Goal: Information Seeking & Learning: Learn about a topic

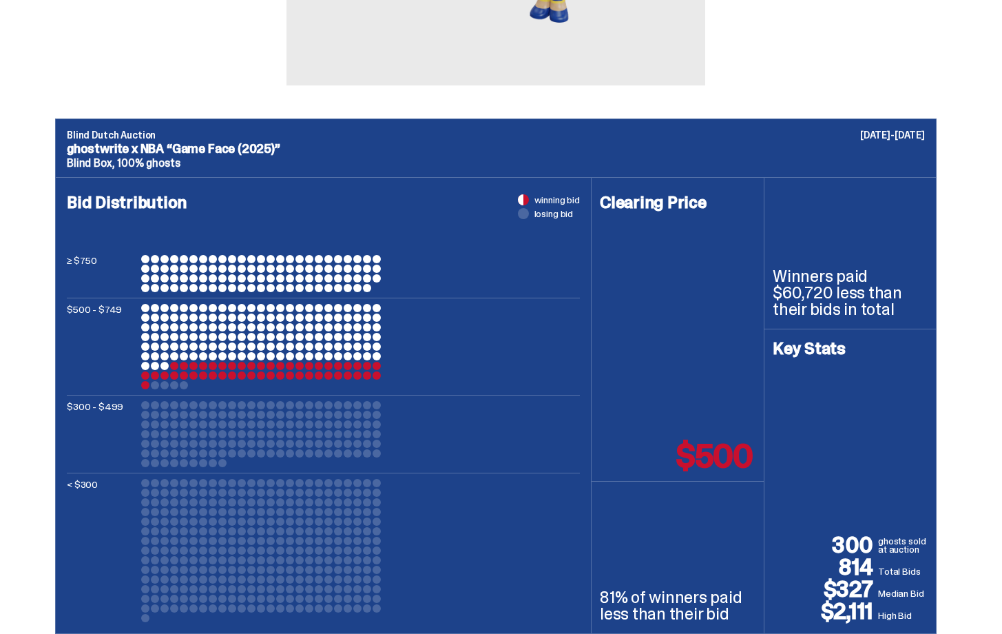
scroll to position [434, 0]
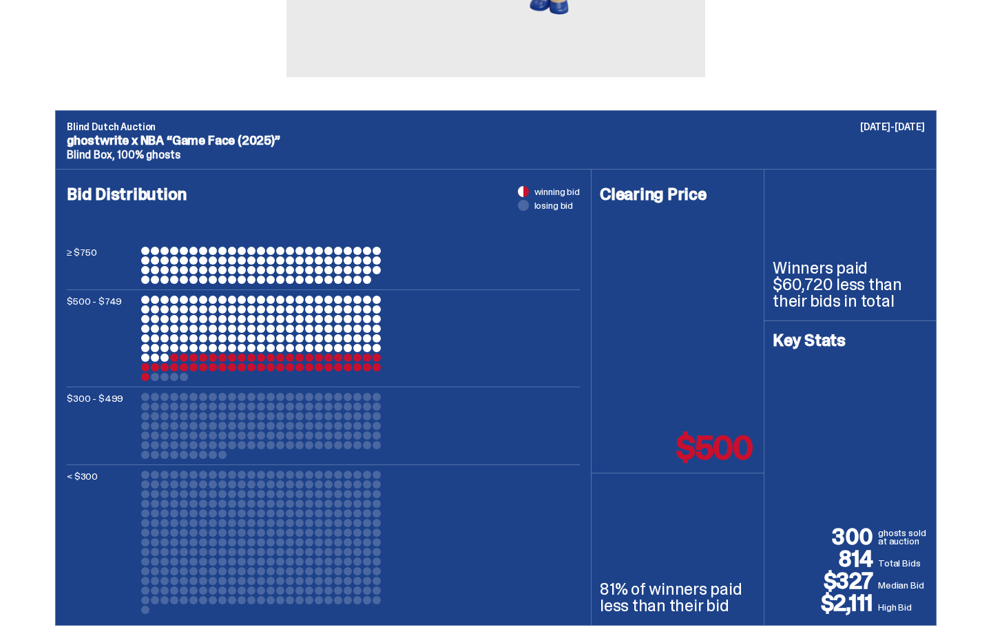
drag, startPoint x: 131, startPoint y: 259, endPoint x: 208, endPoint y: 258, distance: 77.2
click at [208, 258] on div "≥ $750" at bounding box center [323, 265] width 513 height 37
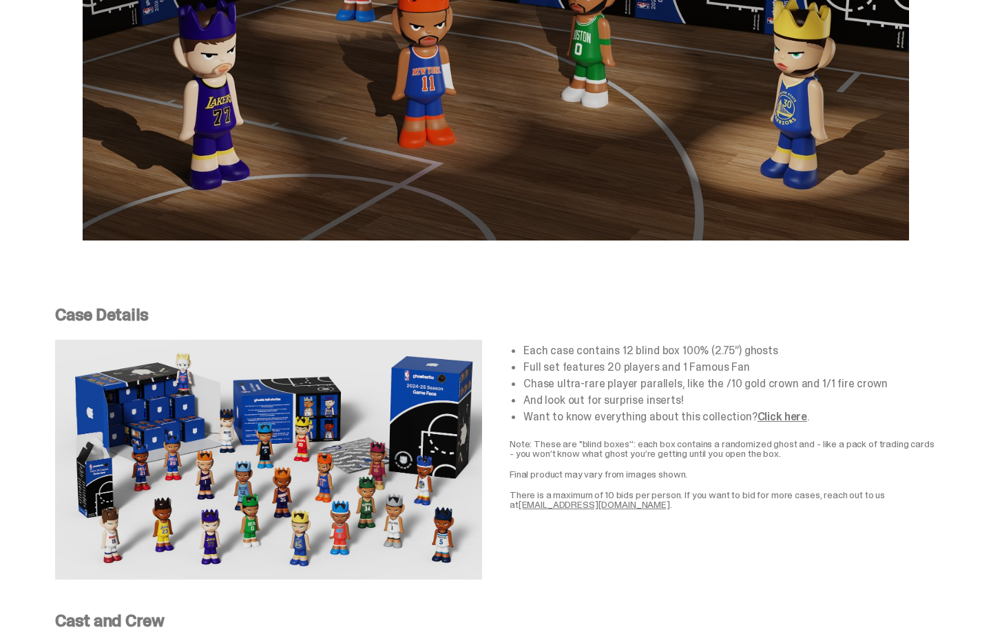
scroll to position [2279, 0]
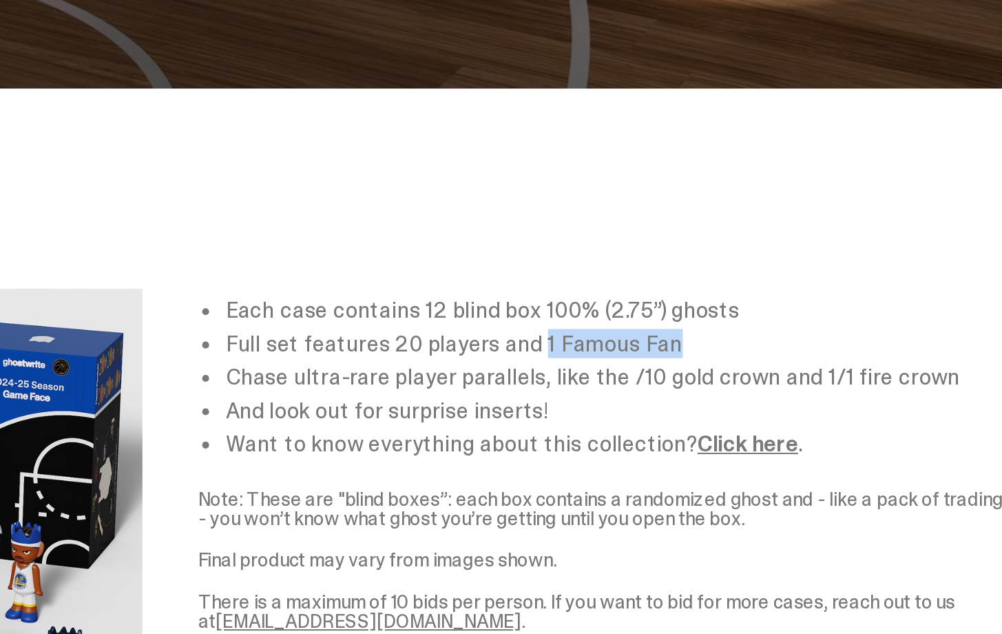
drag, startPoint x: 744, startPoint y: 359, endPoint x: 679, endPoint y: 358, distance: 65.4
click at [679, 358] on li "Full set features 20 players and 1 Famous Fan" at bounding box center [730, 356] width 413 height 11
drag, startPoint x: 808, startPoint y: 378, endPoint x: 862, endPoint y: 388, distance: 55.3
click at [862, 388] on ul "Each case contains 12 blind box 100% (2.75”) ghosts Full set features 20 player…" at bounding box center [730, 372] width 413 height 77
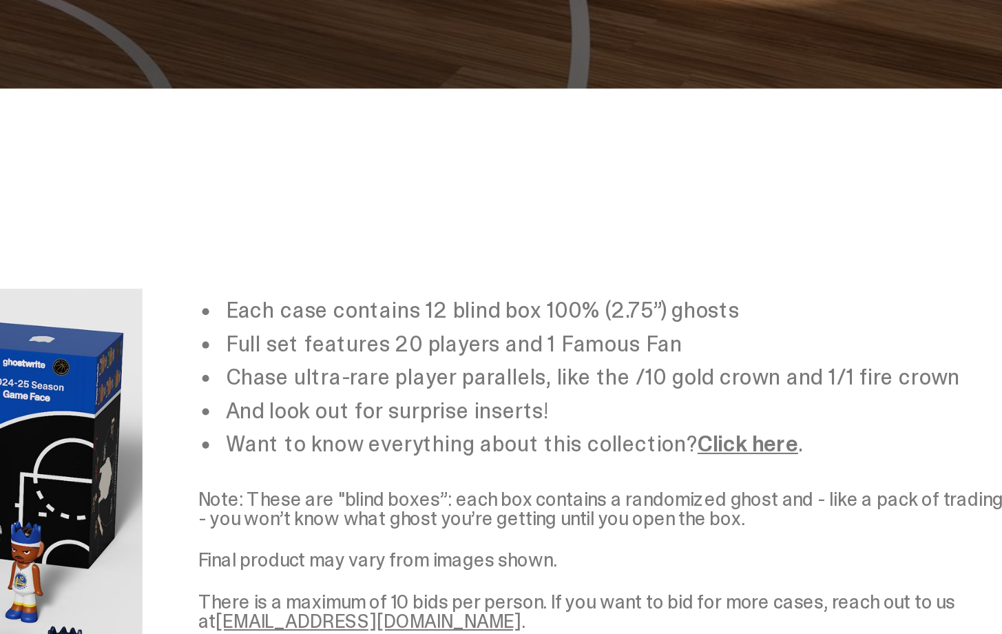
click at [862, 388] on li "And look out for surprise inserts!" at bounding box center [730, 389] width 413 height 11
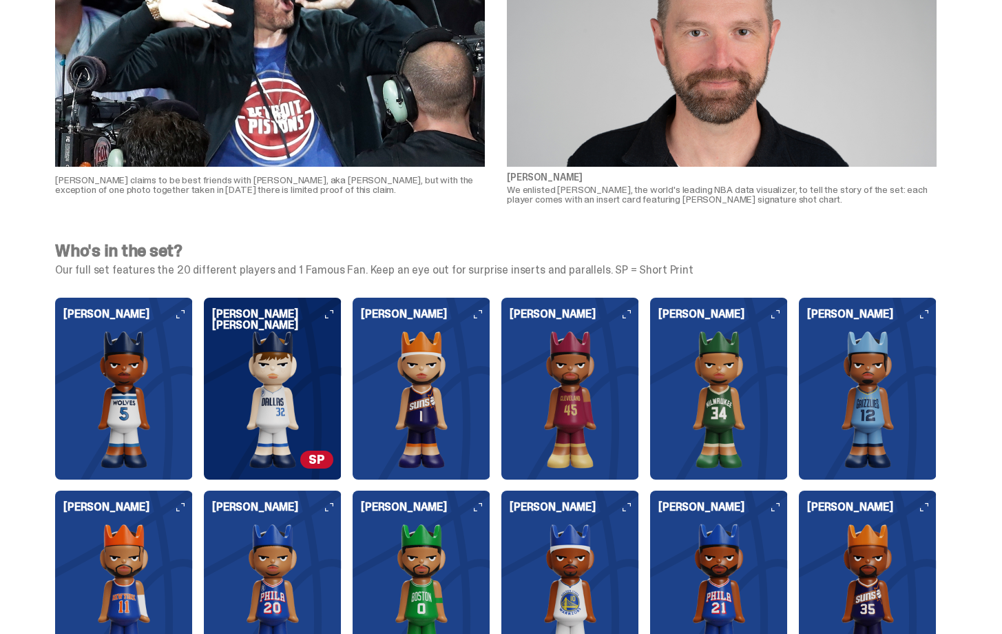
scroll to position [3449, 0]
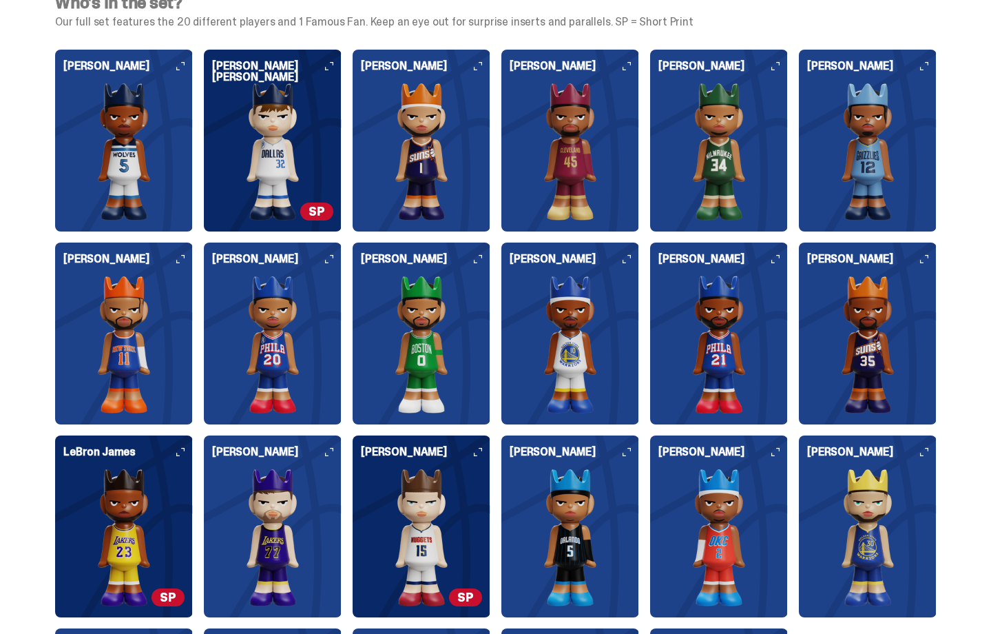
click at [329, 219] on span "SP" at bounding box center [316, 212] width 33 height 18
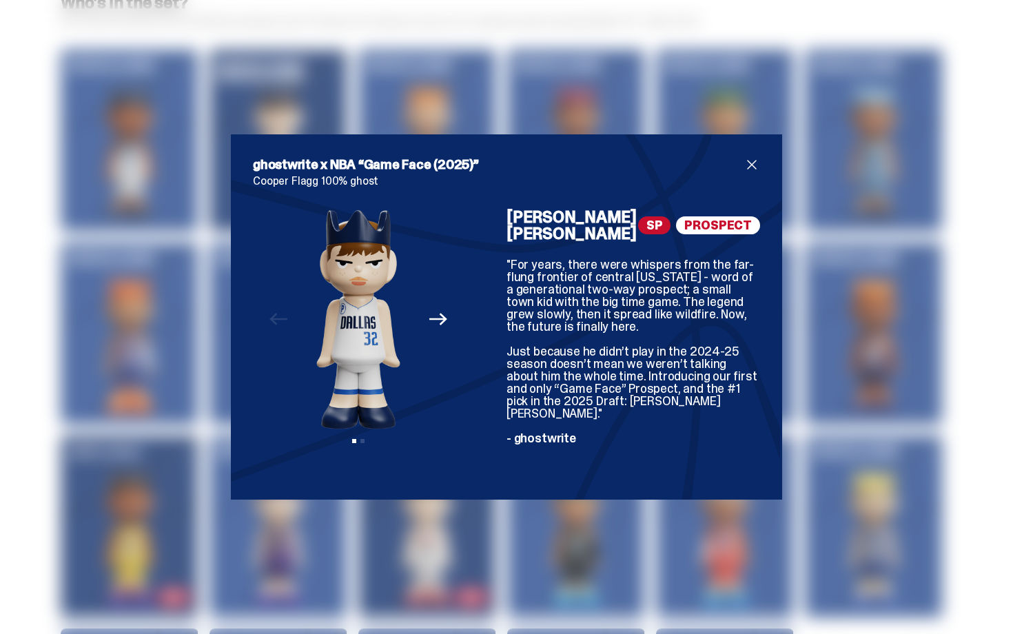
click at [751, 173] on span "close" at bounding box center [751, 164] width 17 height 17
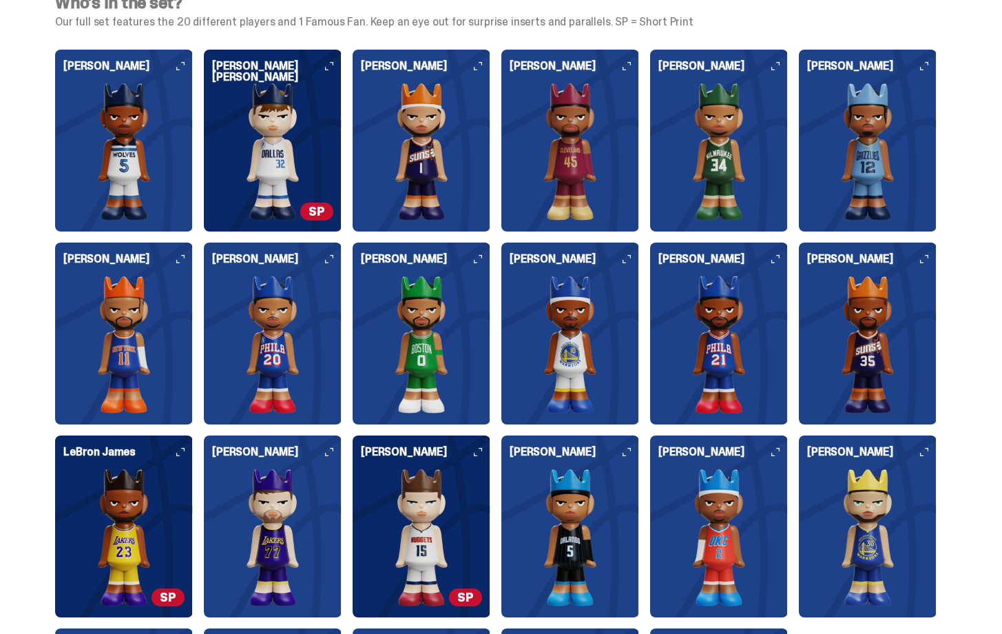
scroll to position [3672, 0]
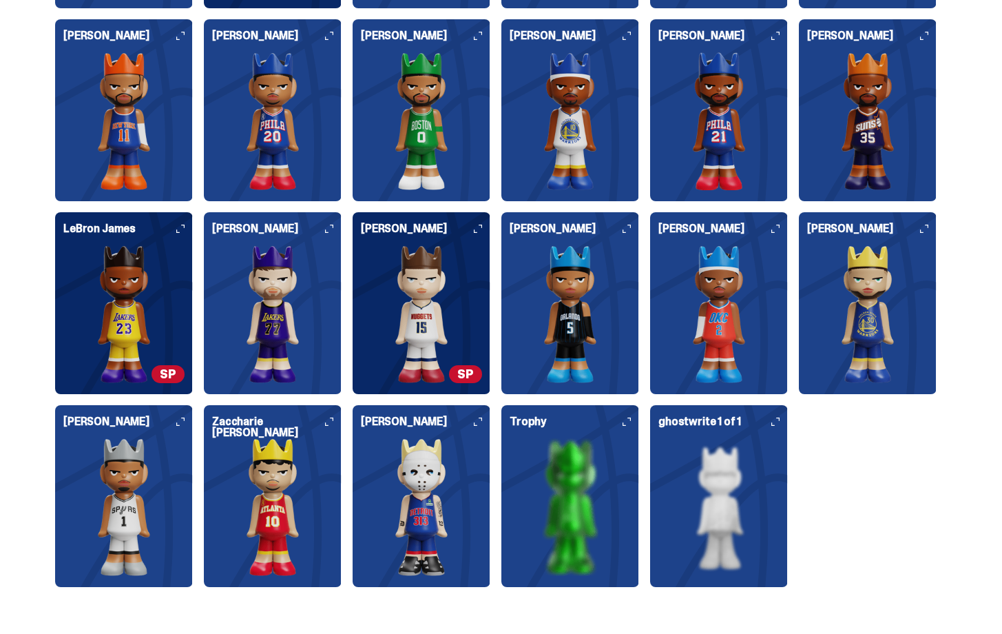
click at [479, 382] on span "SP" at bounding box center [465, 374] width 33 height 18
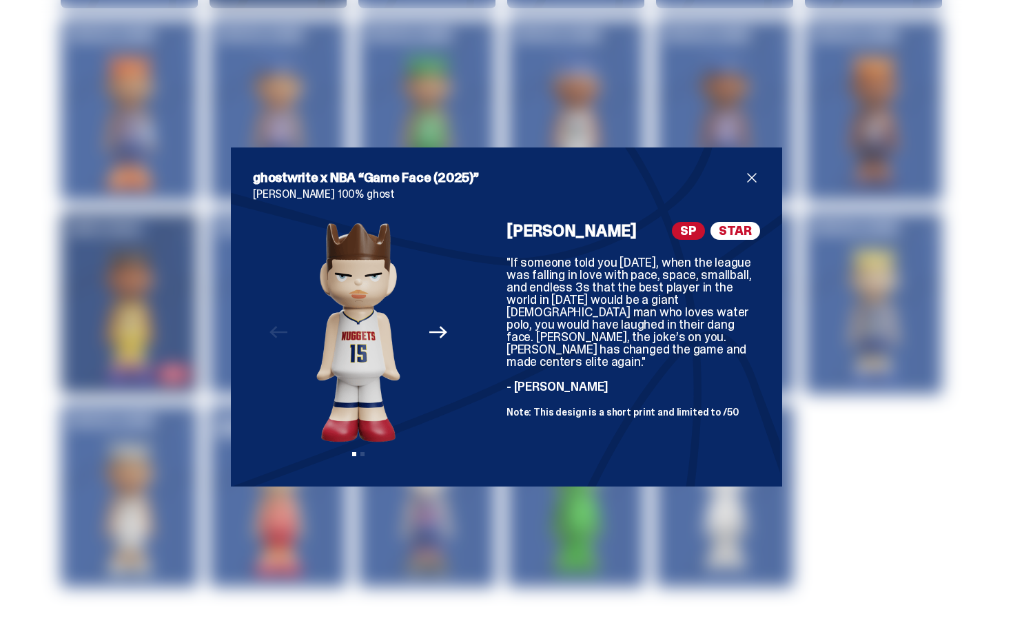
click at [752, 174] on span "close" at bounding box center [751, 177] width 17 height 17
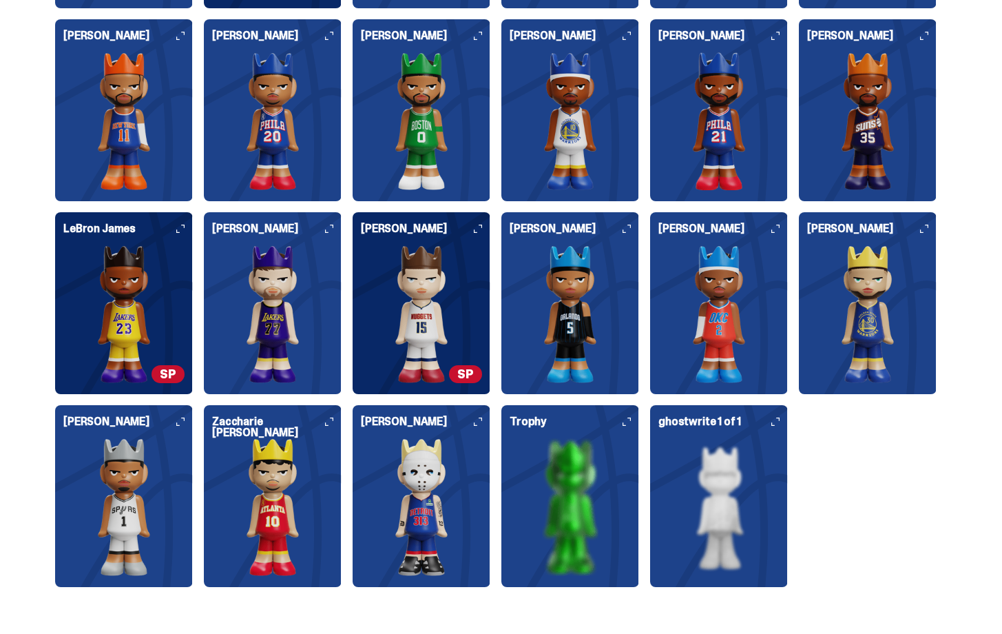
click at [171, 371] on span "SP" at bounding box center [168, 374] width 33 height 18
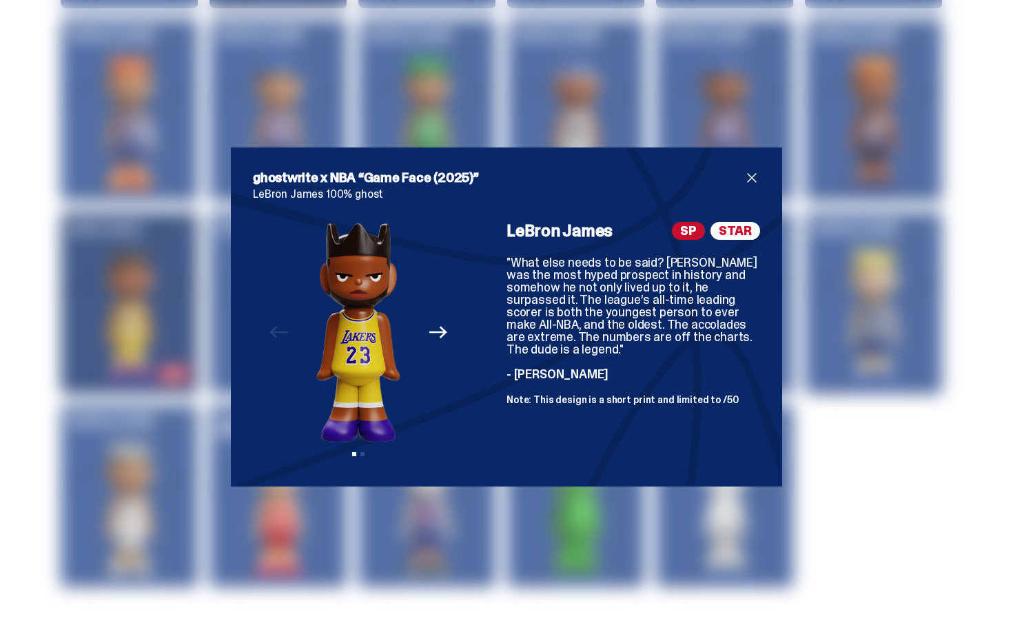
click at [743, 183] on span "close" at bounding box center [751, 177] width 17 height 17
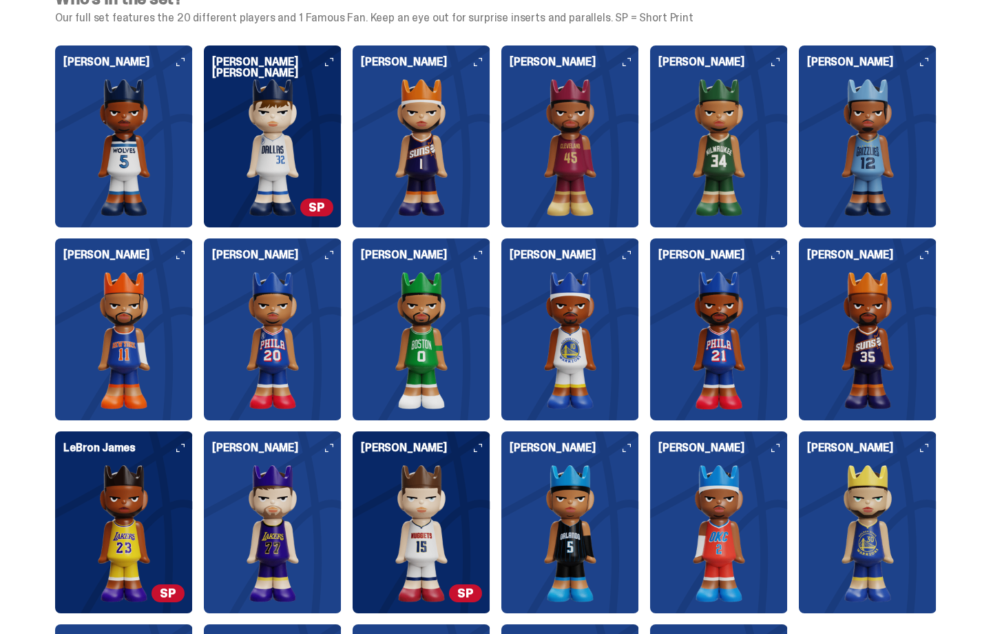
scroll to position [3444, 0]
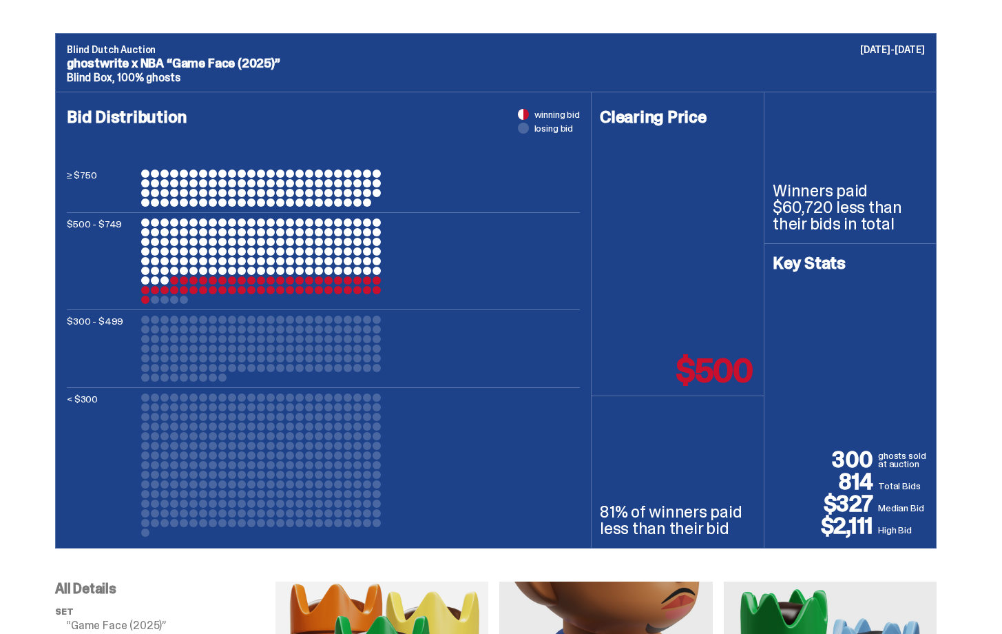
scroll to position [512, 0]
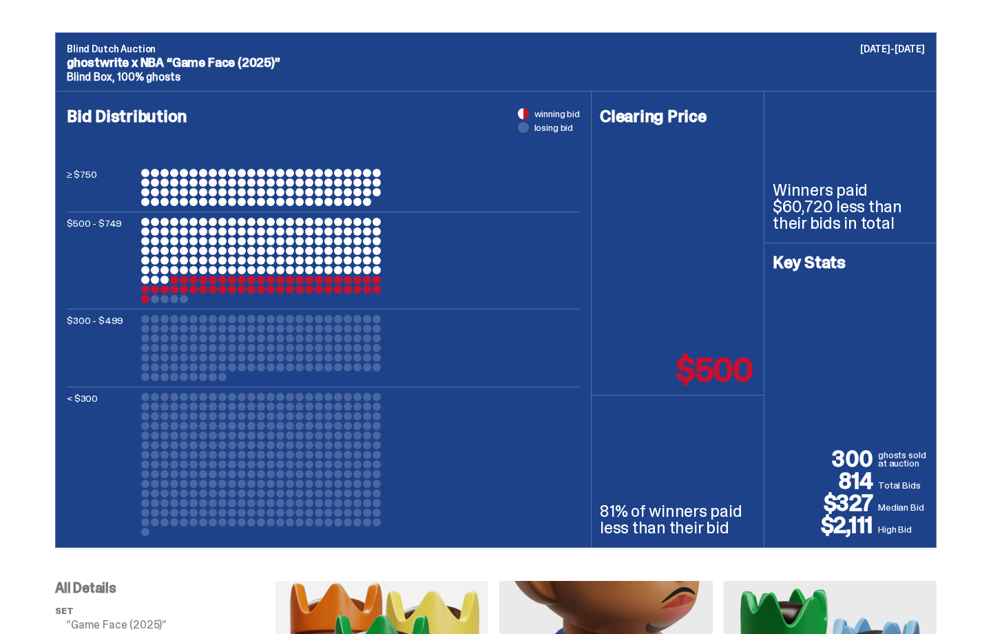
drag, startPoint x: 921, startPoint y: 536, endPoint x: 822, endPoint y: 528, distance: 99.5
click at [822, 528] on div "Key Stats 300 ghosts sold at auction 814 Total Bids $327 Median Bid $2,111 High…" at bounding box center [850, 395] width 172 height 304
click at [602, 443] on div "81% of winners paid less than their bid" at bounding box center [678, 471] width 172 height 152
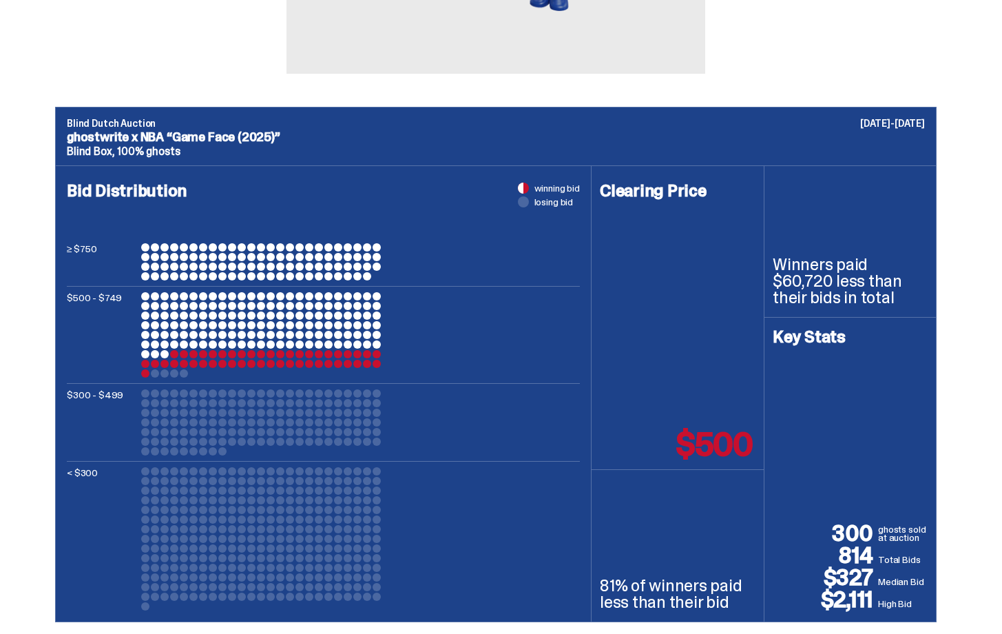
scroll to position [411, 0]
